Goal: Task Accomplishment & Management: Complete application form

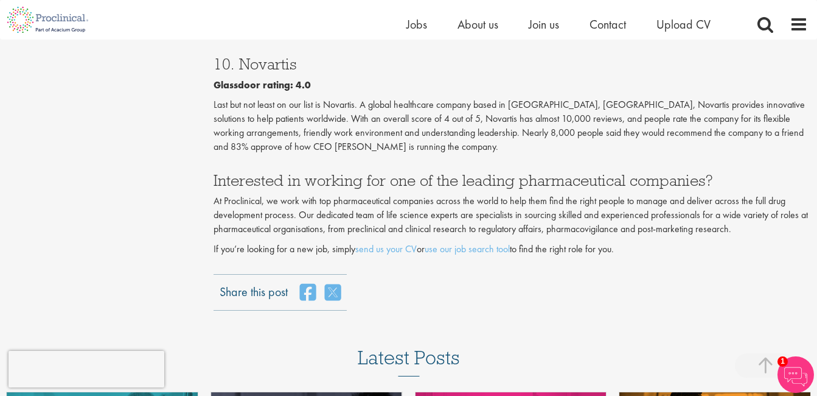
scroll to position [2126, 0]
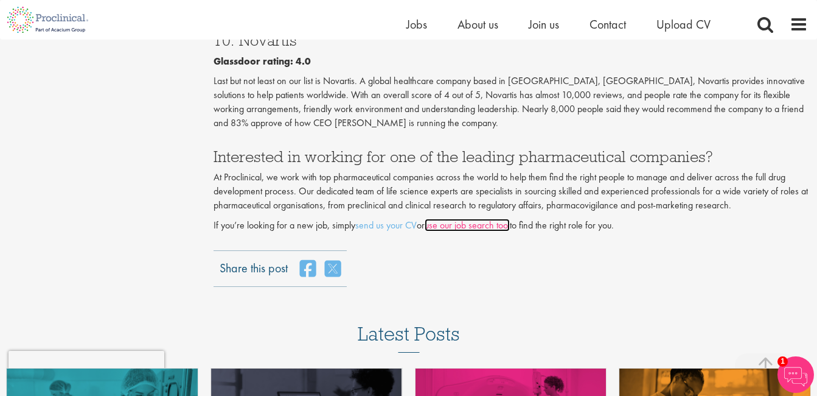
click at [448, 225] on link "use our job search tool" at bounding box center [467, 224] width 85 height 13
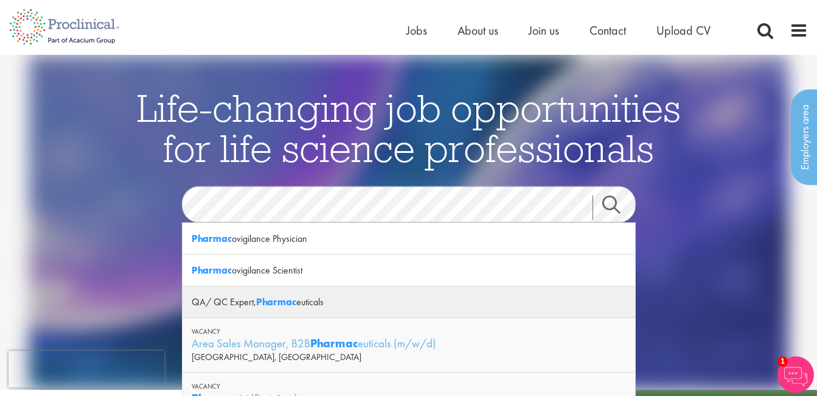
click at [281, 305] on strong "Pharmac" at bounding box center [276, 301] width 40 height 13
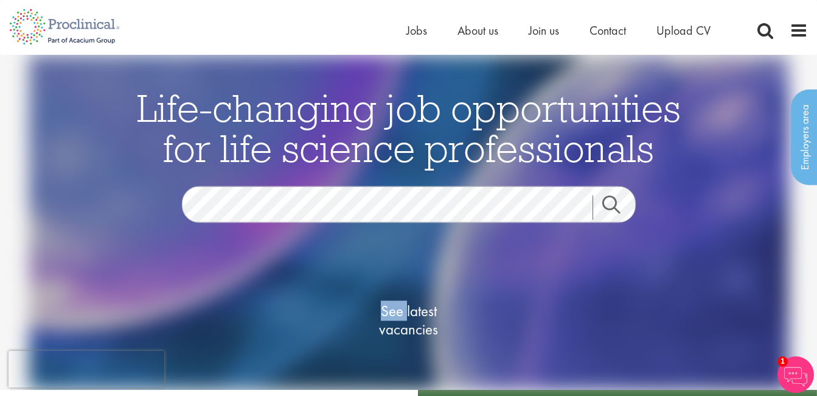
click at [281, 305] on div "See latest vacancies" at bounding box center [409, 322] width 590 height 138
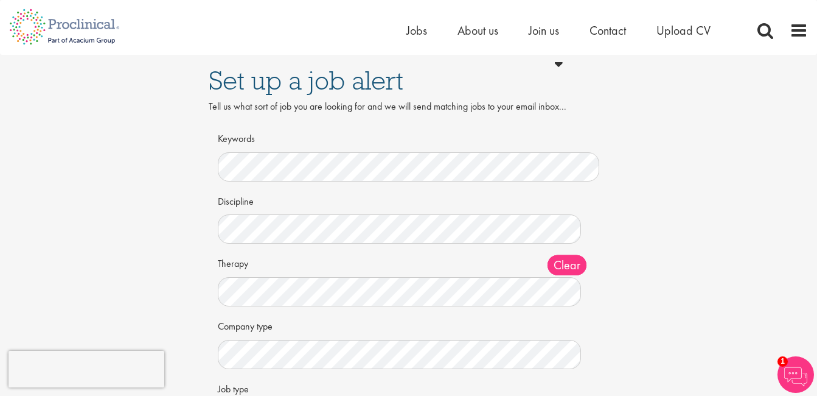
click at [251, 265] on label "Therapy" at bounding box center [246, 262] width 57 height 18
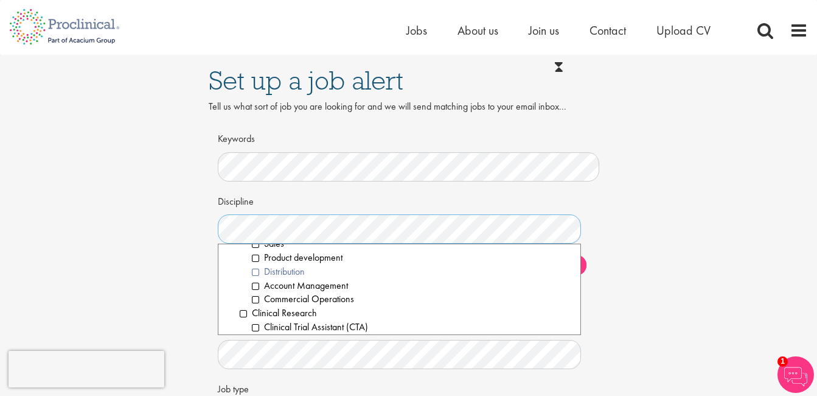
scroll to position [243, 0]
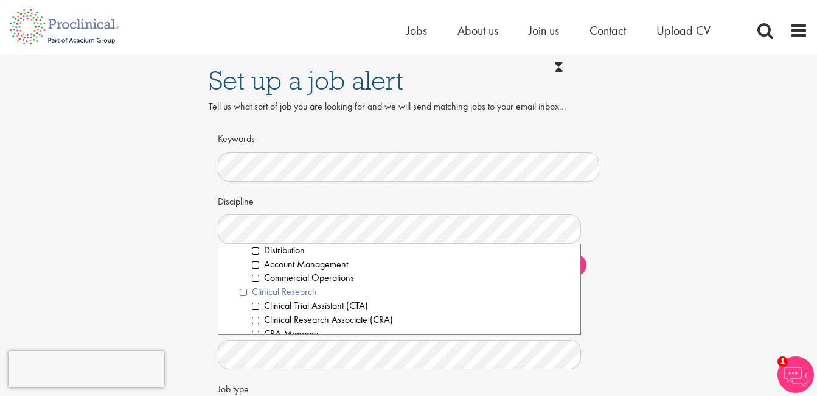
click at [243, 290] on li "Clinical Research" at bounding box center [406, 292] width 332 height 14
drag, startPoint x: 257, startPoint y: 308, endPoint x: 256, endPoint y: 314, distance: 6.1
click at [256, 307] on li "Clinical Trial Assistant (CTA)" at bounding box center [411, 306] width 319 height 14
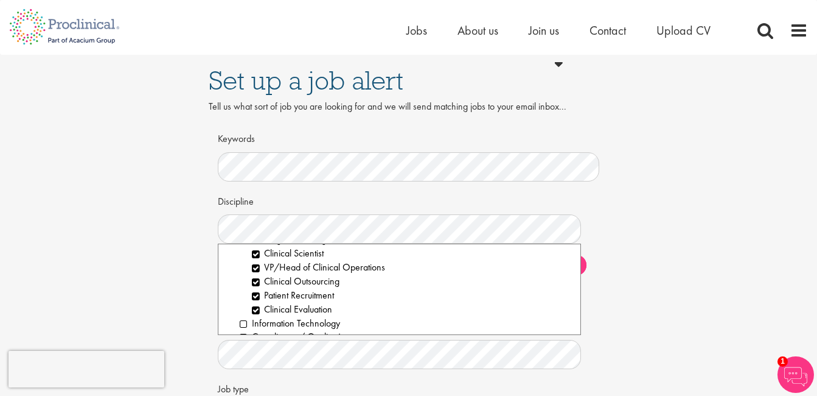
scroll to position [304, 0]
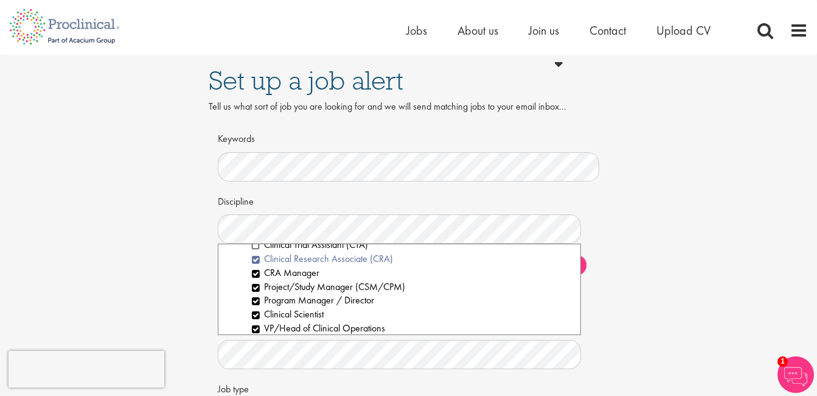
click at [257, 260] on li "Clinical Research Associate (CRA)" at bounding box center [411, 259] width 319 height 14
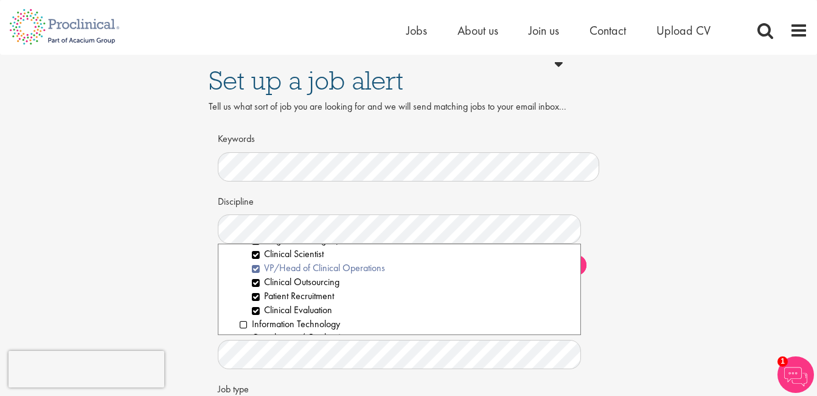
scroll to position [365, 0]
click at [256, 282] on li "Clinical Outsourcing" at bounding box center [411, 281] width 319 height 14
drag, startPoint x: 256, startPoint y: 282, endPoint x: 256, endPoint y: 298, distance: 15.8
click at [256, 298] on li "Patient Recruitment" at bounding box center [411, 295] width 319 height 14
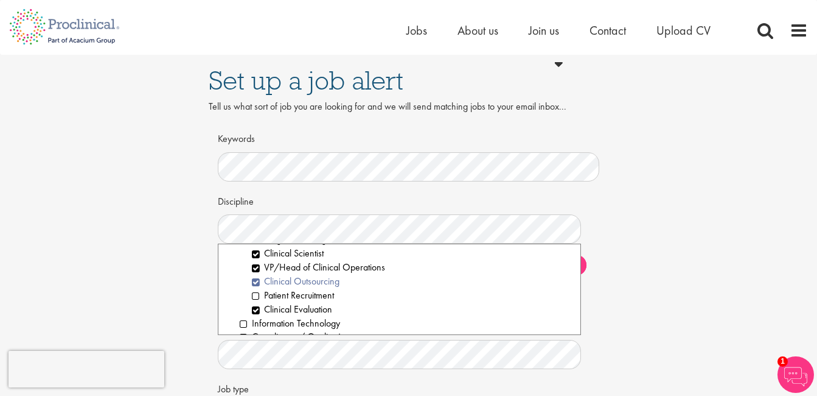
click at [257, 282] on li "Clinical Outsourcing" at bounding box center [411, 281] width 319 height 14
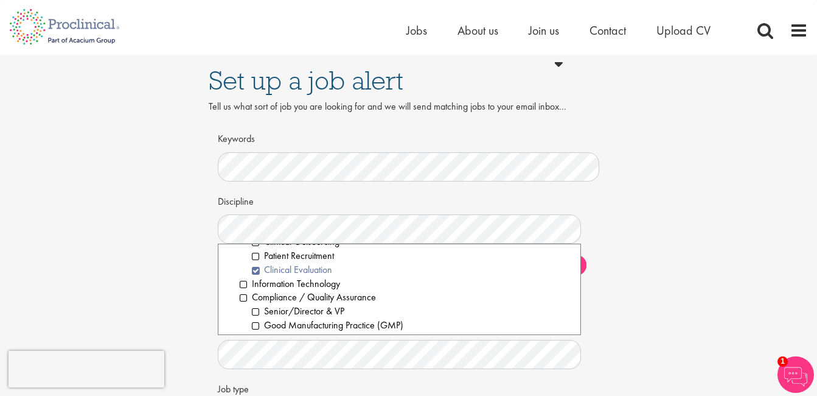
scroll to position [426, 0]
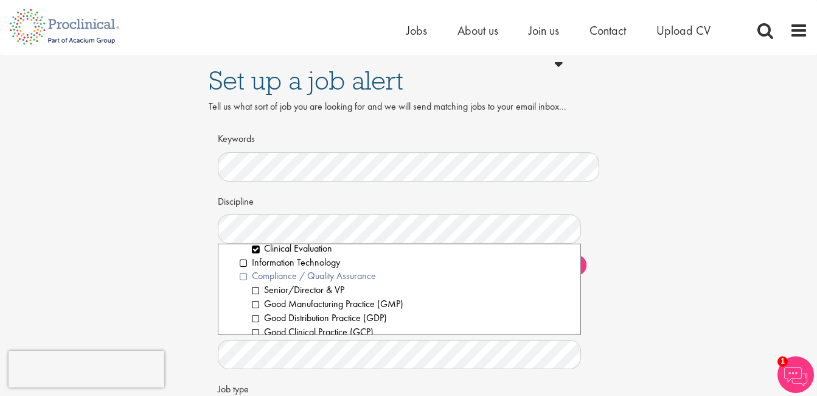
click at [242, 274] on li "Compliance / Quality Assurance" at bounding box center [406, 276] width 332 height 14
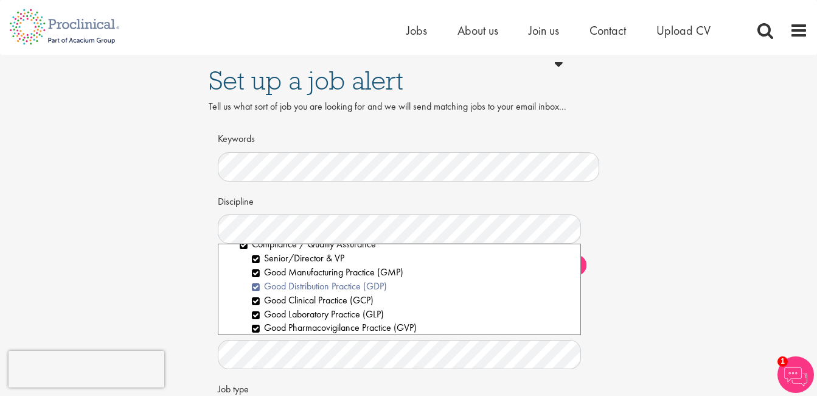
scroll to position [487, 0]
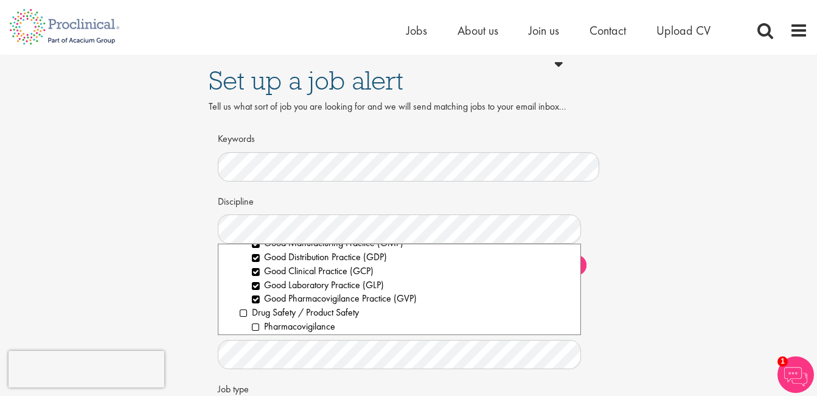
drag, startPoint x: 257, startPoint y: 257, endPoint x: 240, endPoint y: 264, distance: 17.7
click at [242, 264] on ol "Senior/Director & VP Good Manufacturing Practice (GMP) Good Distribution Practi…" at bounding box center [406, 263] width 332 height 83
click at [240, 264] on ol "Senior/Director & VP Good Manufacturing Practice (GMP) Good Distribution Practi…" at bounding box center [406, 263] width 332 height 83
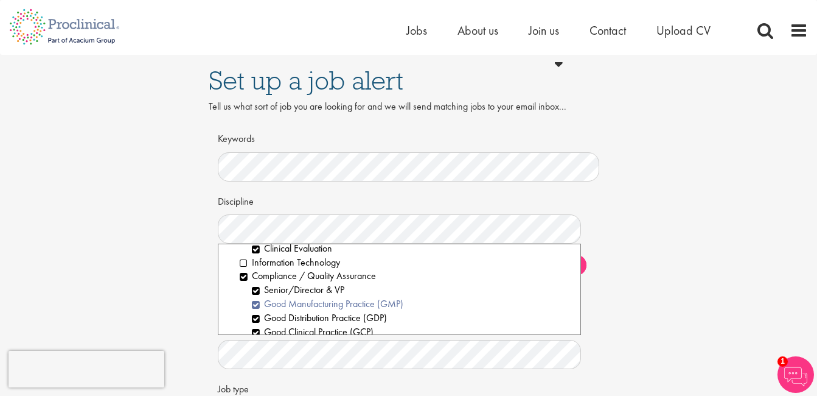
click at [252, 303] on li "Good Manufacturing Practice (GMP)" at bounding box center [411, 304] width 319 height 14
click at [253, 304] on li "Good Manufacturing Practice (GMP)" at bounding box center [411, 304] width 319 height 14
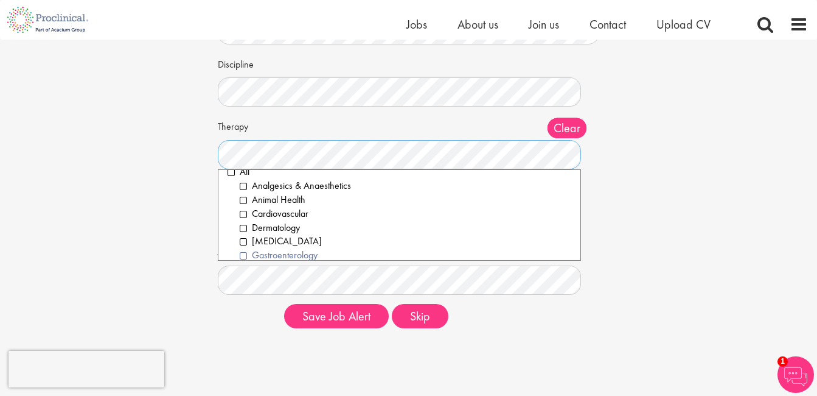
scroll to position [0, 0]
click at [165, 206] on div "Set up a job alert Tell us what sort of job you are looking for and we will sen…" at bounding box center [409, 128] width 836 height 420
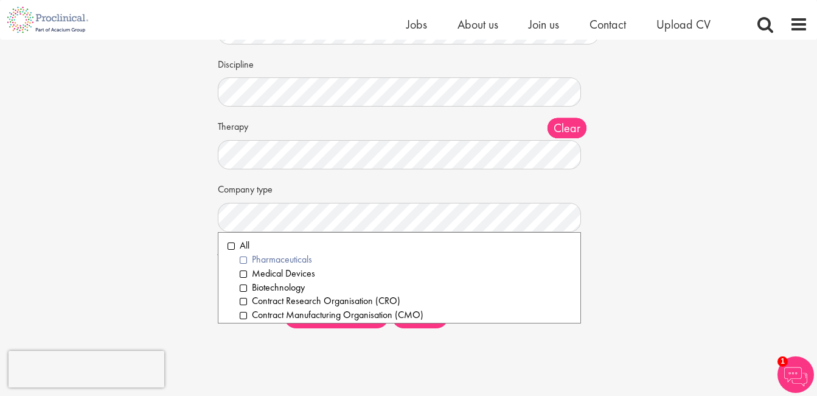
click at [243, 260] on li "Pharmaceuticals" at bounding box center [406, 260] width 332 height 14
click at [241, 272] on li "Medical Devices" at bounding box center [406, 274] width 332 height 14
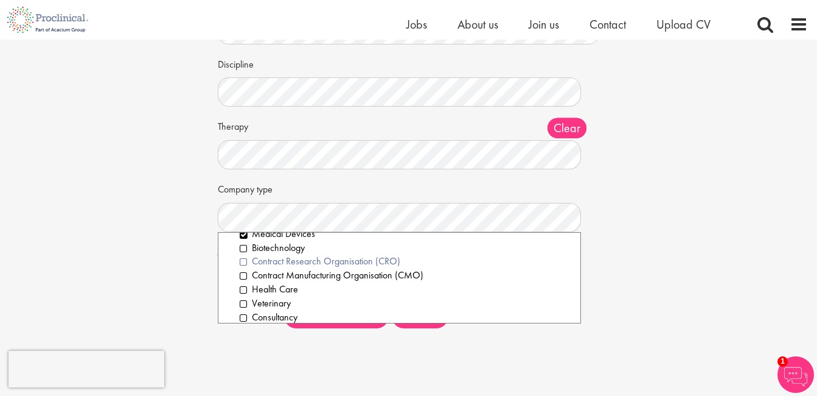
scroll to position [61, 0]
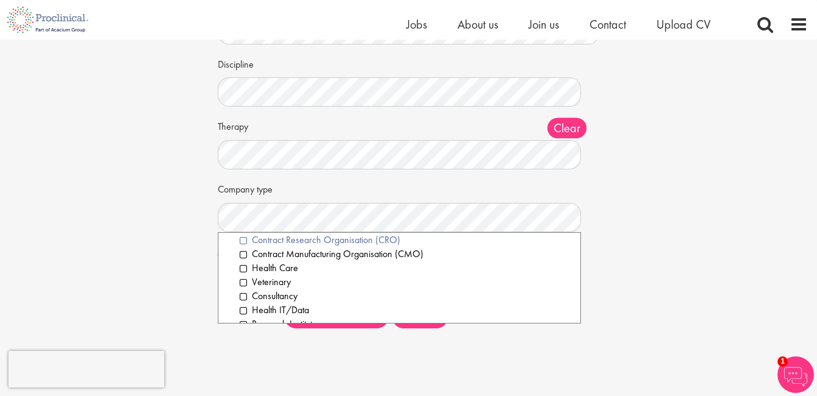
click at [242, 240] on li "Contract Research Organisation (CRO)" at bounding box center [406, 240] width 332 height 14
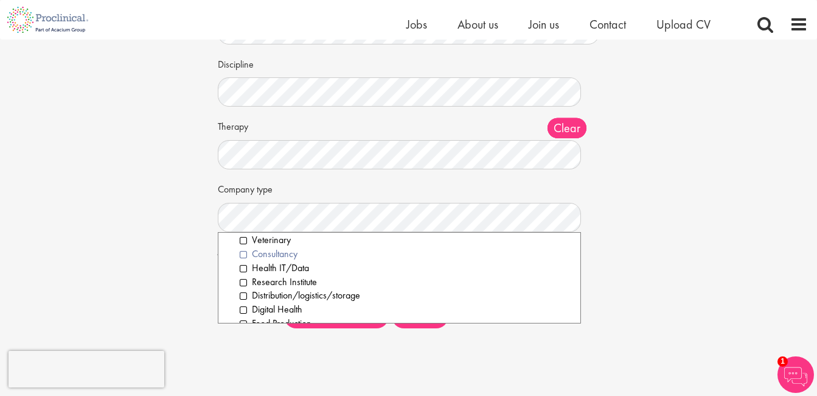
scroll to position [122, 0]
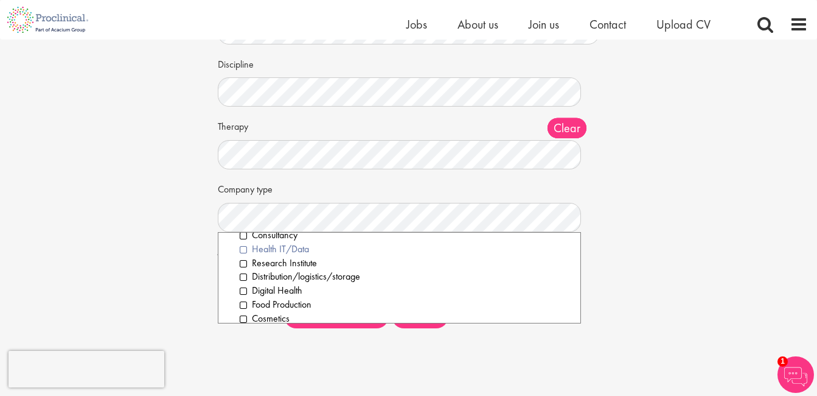
click at [242, 251] on li "Health IT/Data" at bounding box center [406, 249] width 332 height 14
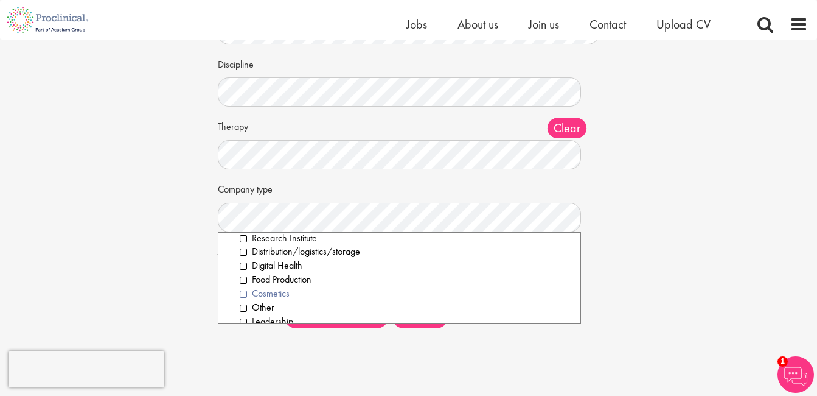
scroll to position [158, 0]
click at [248, 293] on li "Other" at bounding box center [406, 296] width 332 height 14
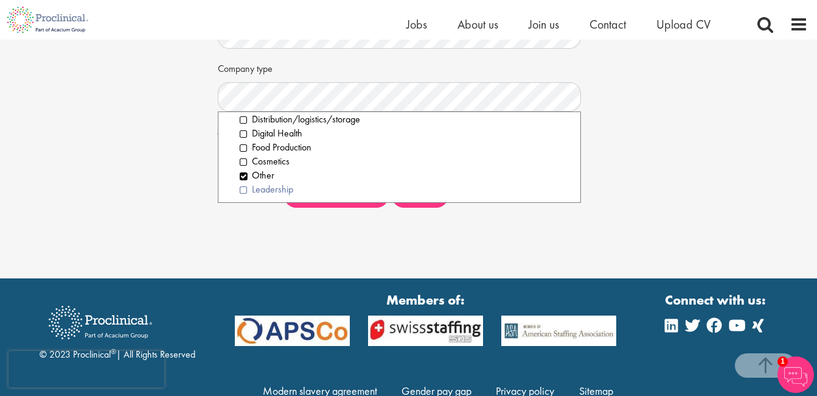
scroll to position [243, 0]
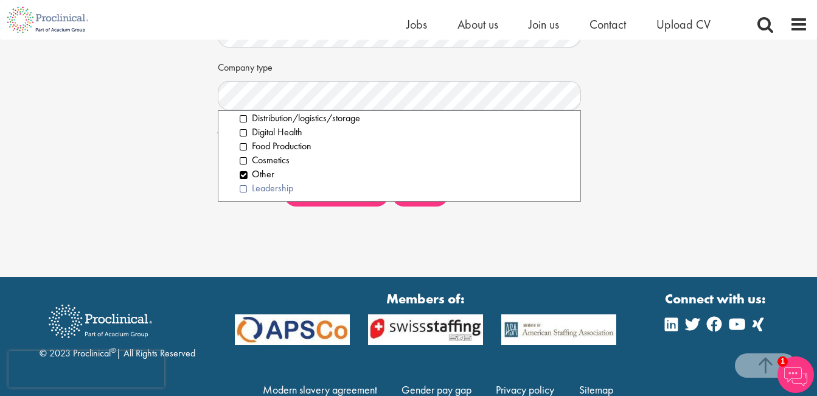
click at [246, 186] on li "Leadership" at bounding box center [406, 188] width 332 height 14
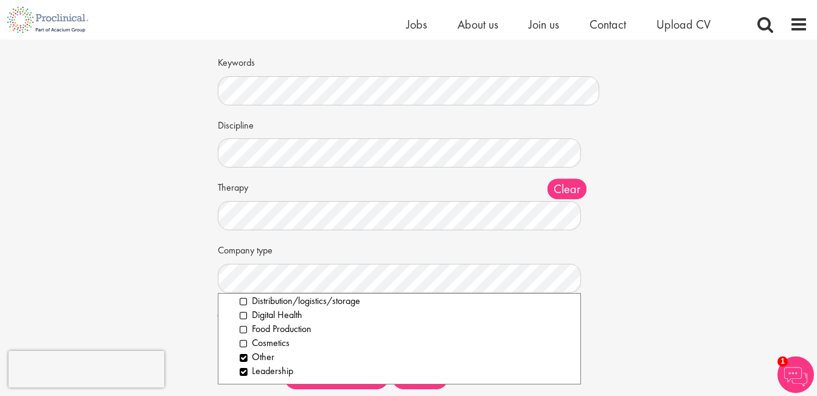
scroll to position [122, 0]
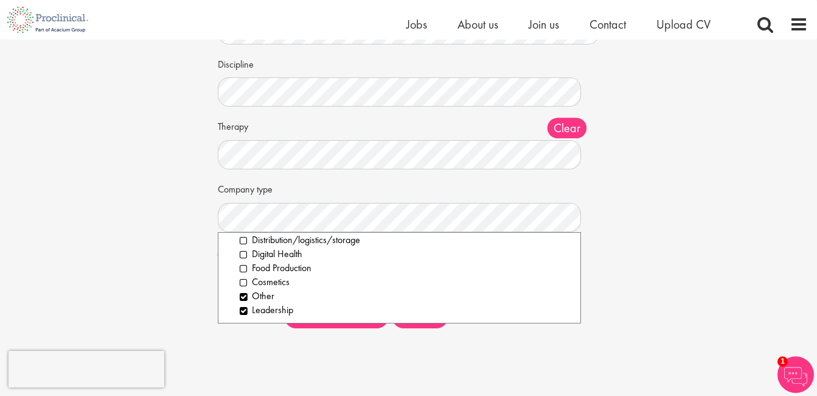
click at [665, 265] on div "Set up a job alert Tell us what sort of job you are looking for and we will sen…" at bounding box center [409, 128] width 836 height 420
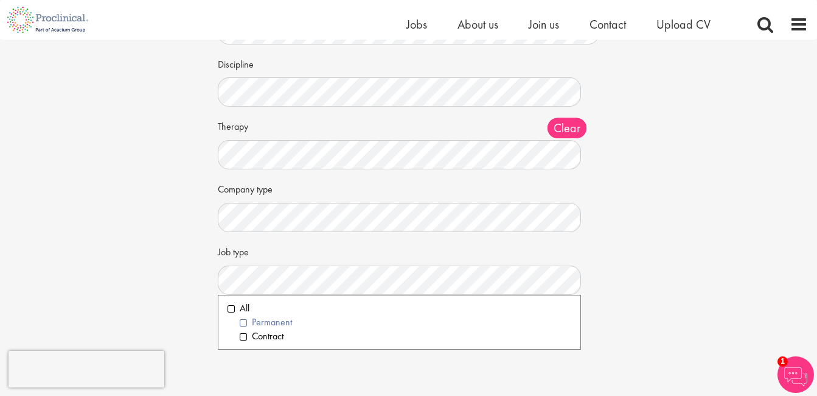
click at [245, 321] on li "Permanent" at bounding box center [406, 322] width 332 height 14
click at [245, 338] on li "Contract" at bounding box center [406, 336] width 332 height 14
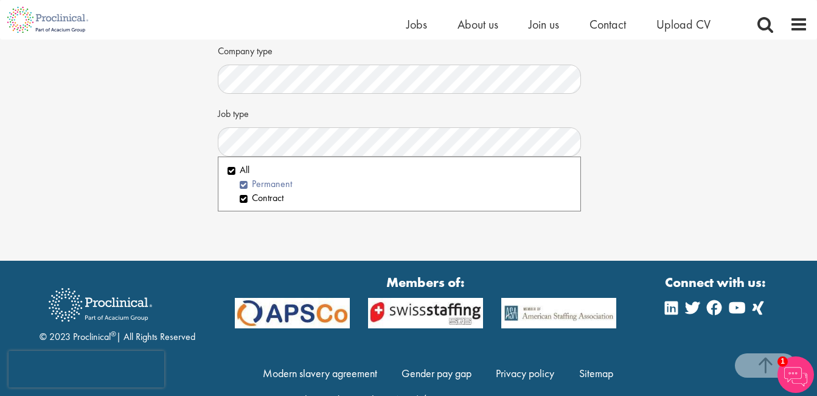
scroll to position [299, 0]
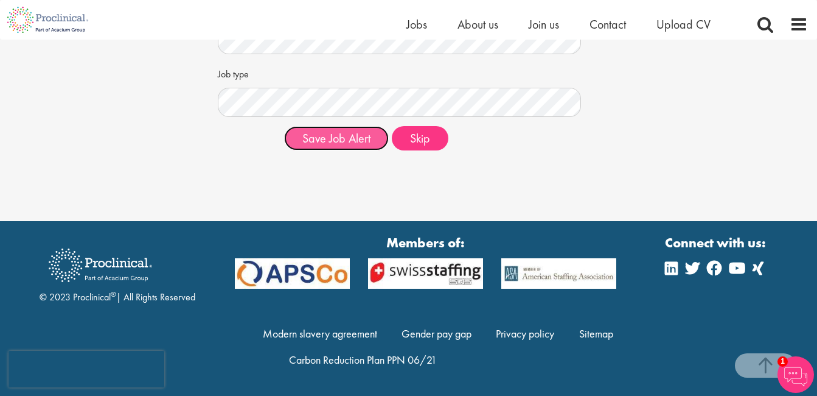
click at [327, 145] on button "Save Job Alert" at bounding box center [336, 138] width 105 height 24
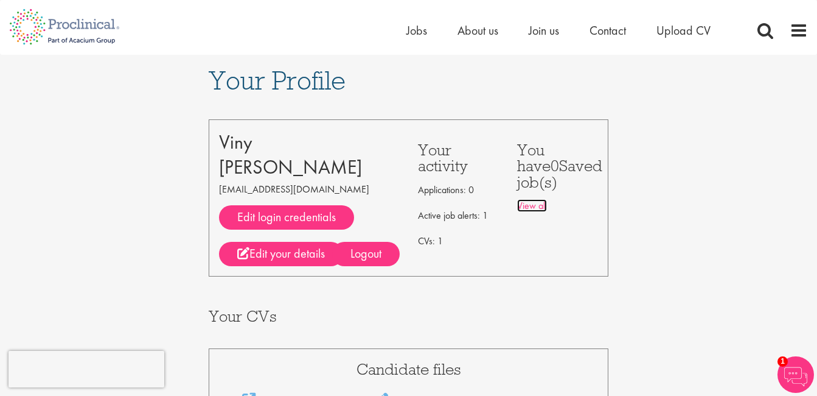
click at [529, 208] on link "View all" at bounding box center [532, 205] width 30 height 13
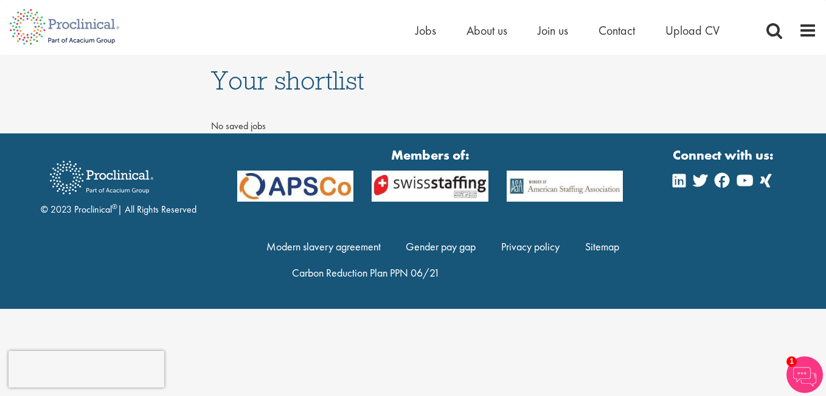
click at [234, 309] on html "This website uses cookies. By continuing to use this site, you are giving your …" at bounding box center [413, 154] width 826 height 309
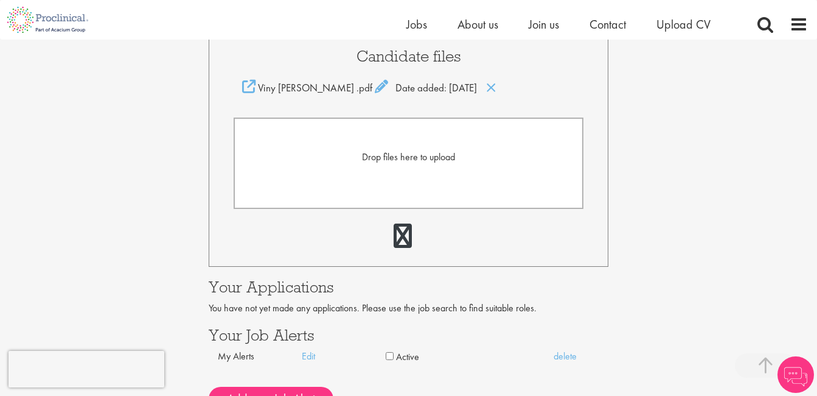
scroll to position [304, 0]
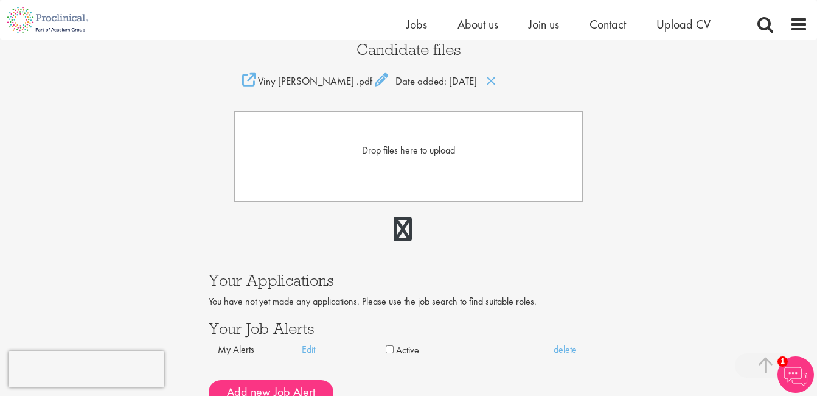
click at [427, 148] on span "Drop files here to upload" at bounding box center [408, 150] width 93 height 13
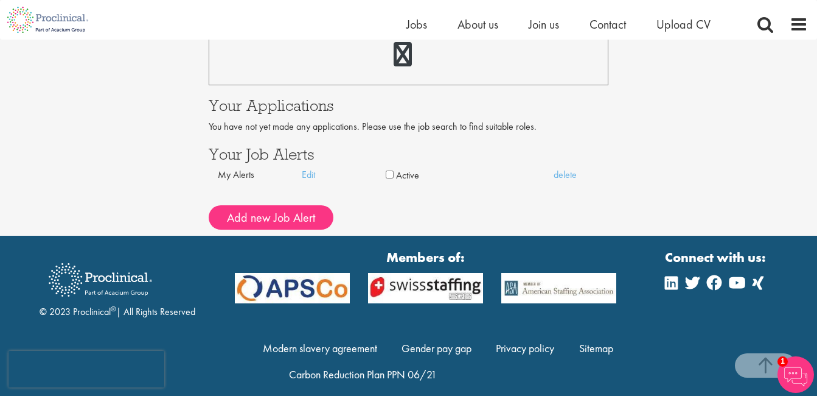
scroll to position [515, 0]
